Goal: Task Accomplishment & Management: Use online tool/utility

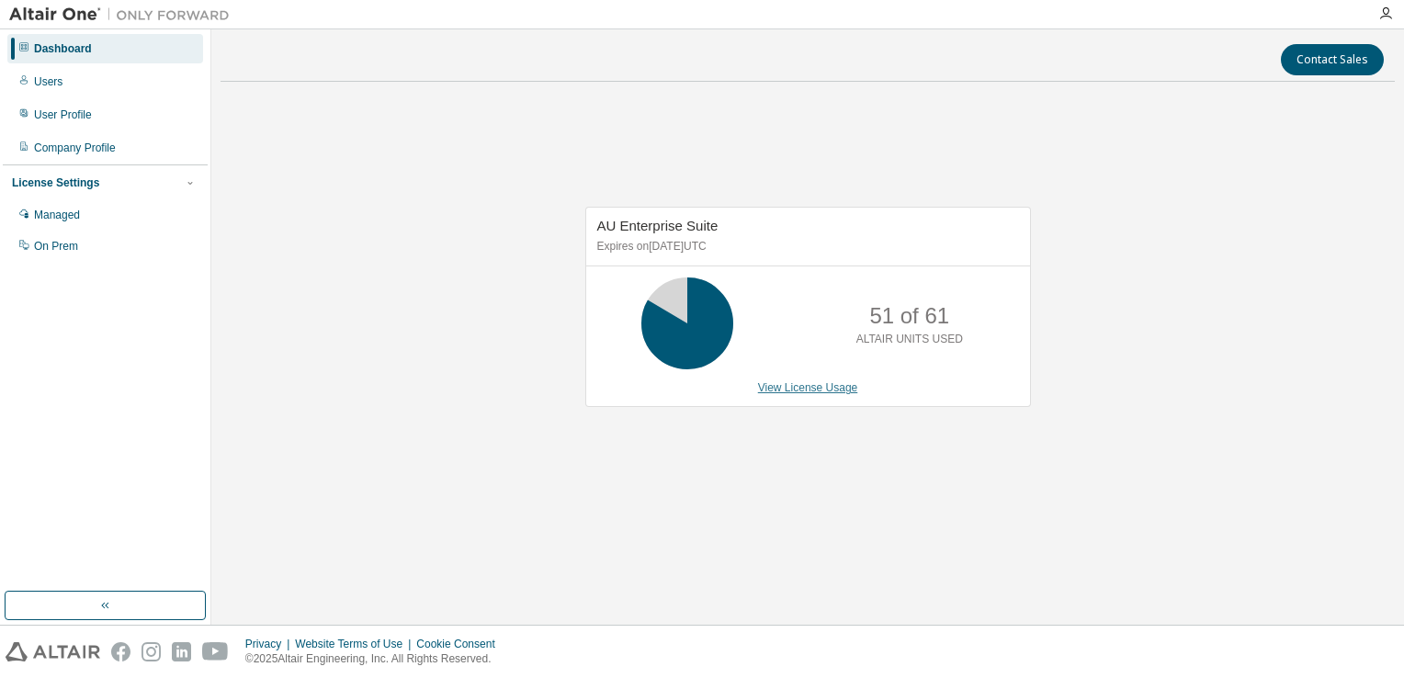
click at [794, 390] on link "View License Usage" at bounding box center [808, 387] width 100 height 13
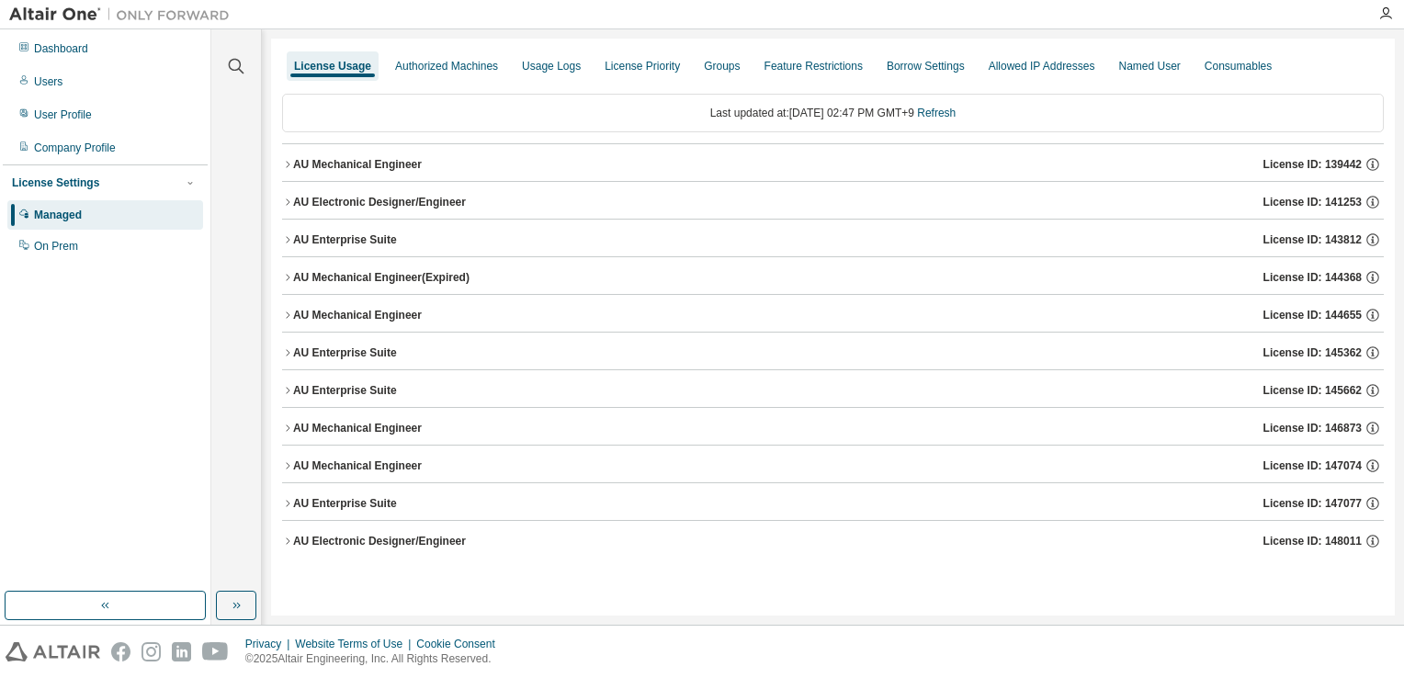
click at [573, 592] on div "License Usage Authorized Machines Usage Logs License Priority Groups Feature Re…" at bounding box center [833, 327] width 1124 height 577
